Goal: Transaction & Acquisition: Purchase product/service

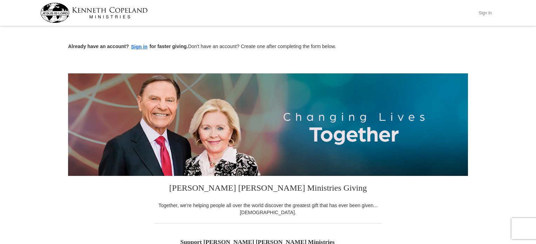
click at [480, 11] on button "Sign In" at bounding box center [484, 12] width 21 height 11
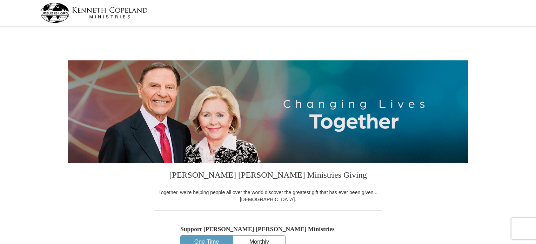
select select "MD"
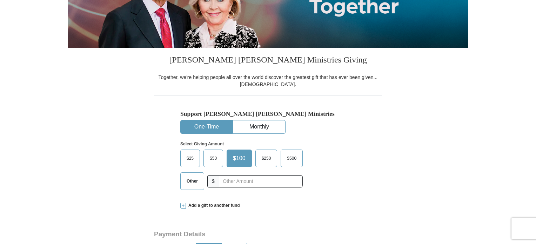
scroll to position [210, 0]
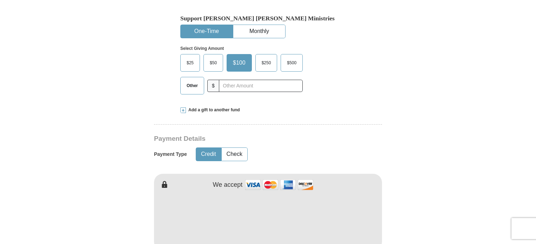
click at [193, 88] on span "Other" at bounding box center [192, 85] width 18 height 11
click at [0, 0] on input "Other" at bounding box center [0, 0] width 0 height 0
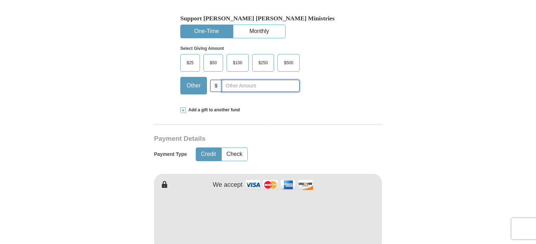
click at [229, 87] on input "text" at bounding box center [261, 86] width 78 height 12
type input "260.00"
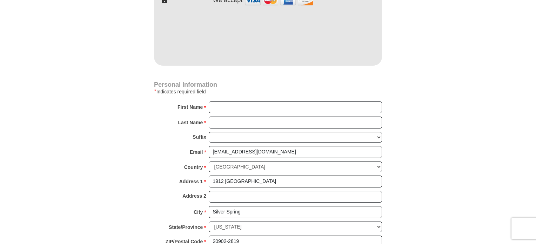
scroll to position [421, 0]
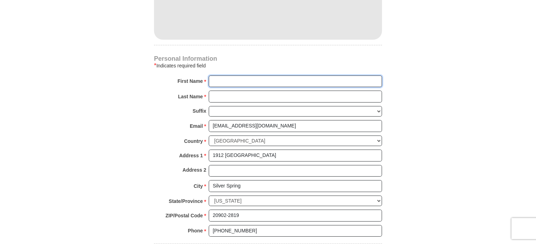
click at [231, 81] on input "First Name *" at bounding box center [295, 81] width 173 height 12
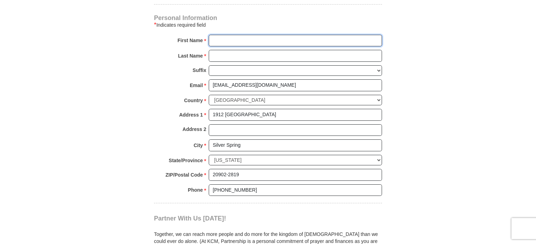
scroll to position [456, 0]
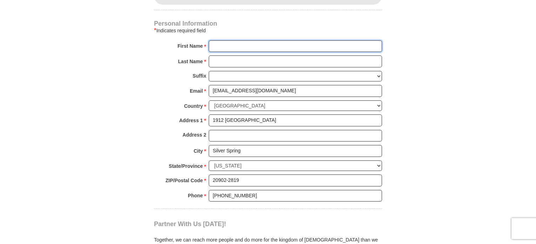
type input "m"
type input "M"
type input "[PERSON_NAME]"
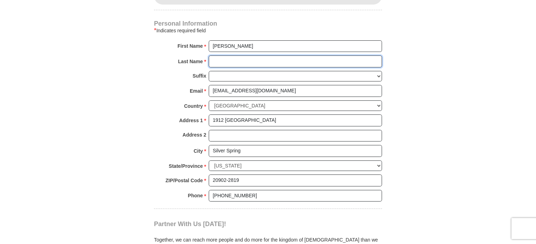
click at [229, 59] on input "Last Name *" at bounding box center [295, 61] width 173 height 12
type input "[PERSON_NAME]"
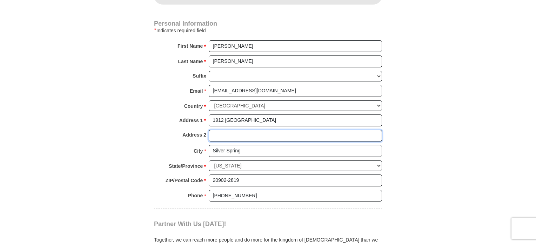
click at [232, 136] on input "Address 2" at bounding box center [295, 136] width 173 height 12
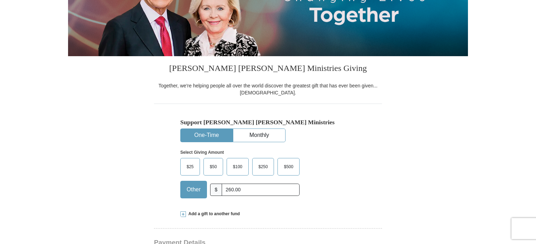
scroll to position [105, 0]
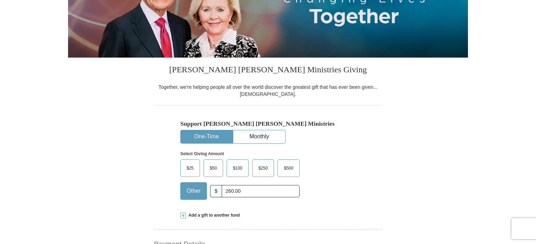
type input "Diezmos - Gracias [DEMOGRAPHIC_DATA] Proveedor - Recibimos bendicon Mal 3:10-12"
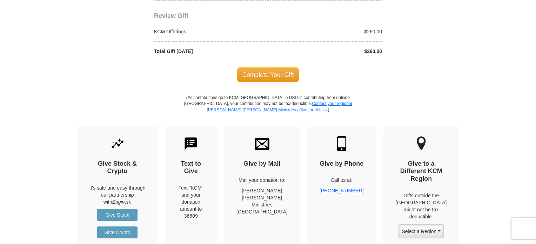
scroll to position [736, 0]
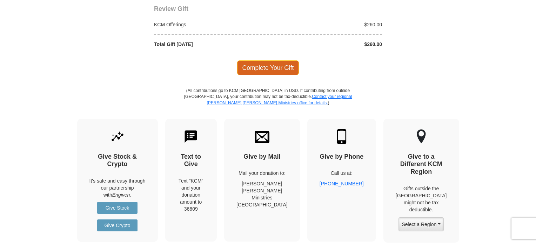
click at [289, 66] on span "Complete Your Gift" at bounding box center [268, 67] width 62 height 15
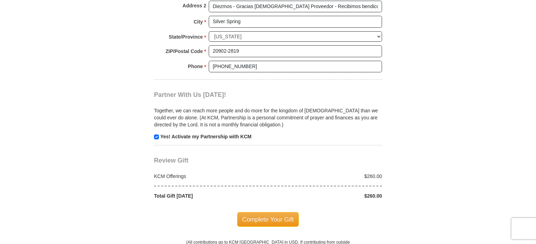
scroll to position [758, 0]
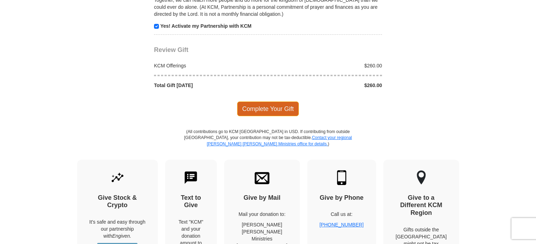
click at [262, 108] on span "Complete Your Gift" at bounding box center [268, 108] width 62 height 15
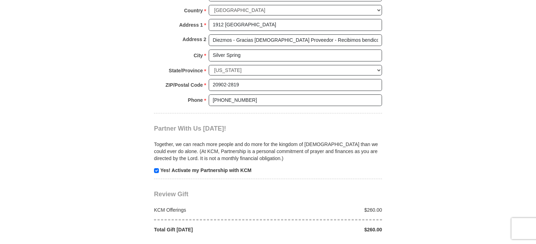
scroll to position [653, 0]
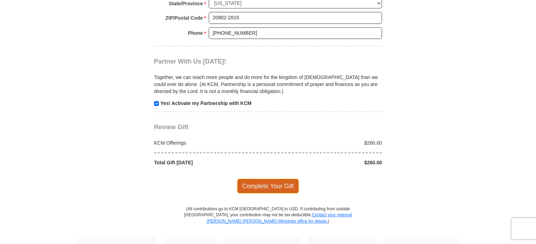
click at [259, 181] on span "Complete Your Gift" at bounding box center [268, 185] width 62 height 15
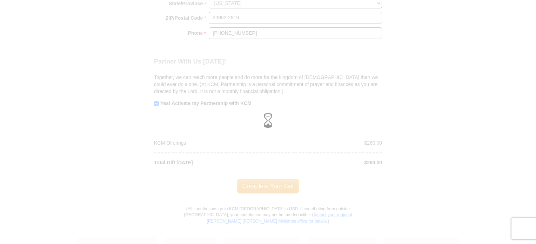
scroll to position [618, 0]
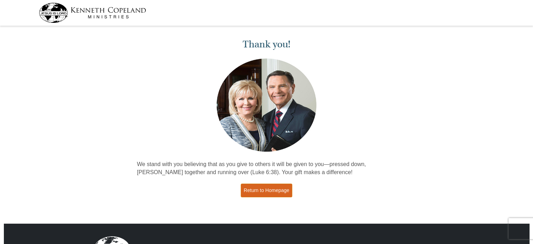
click at [252, 191] on link "Return to Homepage" at bounding box center [267, 190] width 52 height 14
